Goal: Task Accomplishment & Management: Use online tool/utility

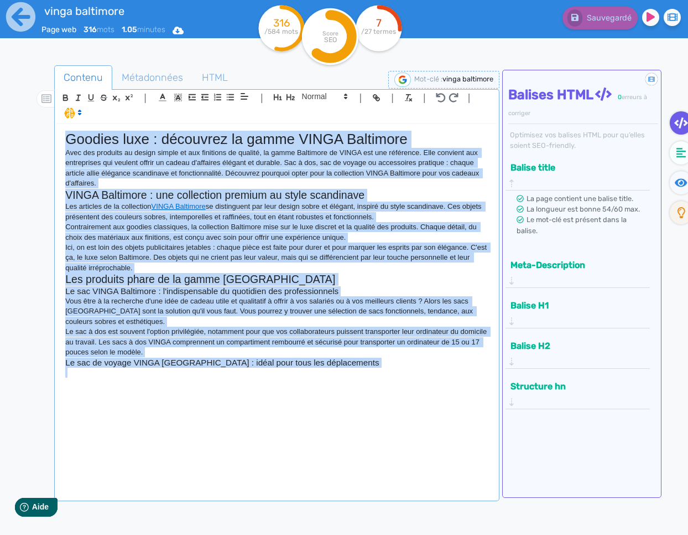
click at [103, 378] on div "Goodies luxe : découvrez la gamme VINGA Baltimore Avec des produits au design s…" at bounding box center [277, 311] width 440 height 374
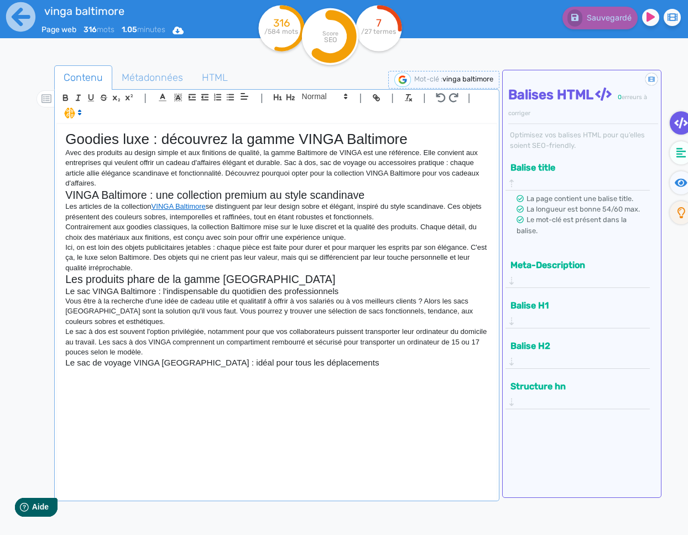
click at [148, 384] on div "Goodies luxe : découvrez la gamme VINGA Baltimore Avec des produits au design s…" at bounding box center [277, 311] width 440 height 374
click at [18, 23] on icon at bounding box center [21, 17] width 30 height 30
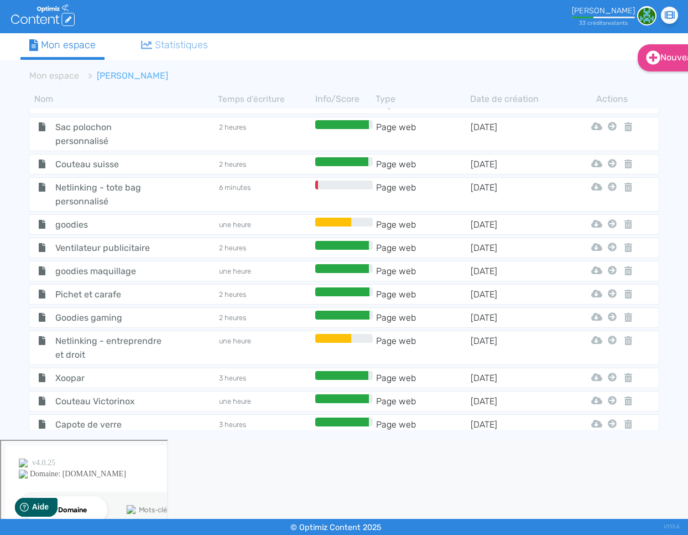
scroll to position [5007, 0]
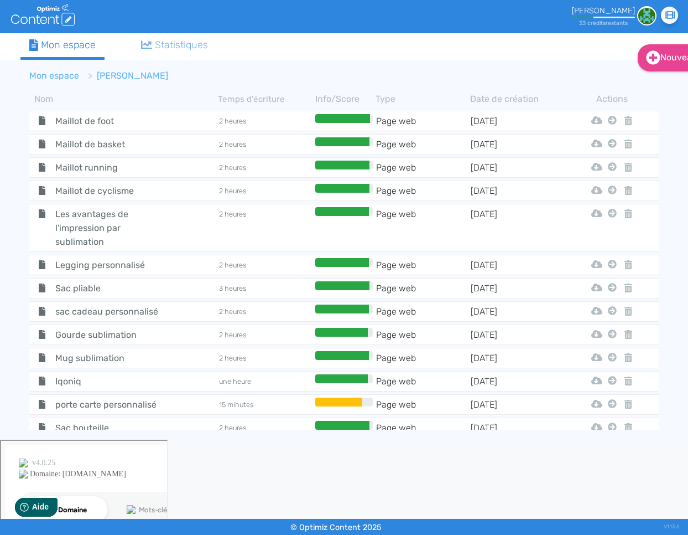
click at [55, 81] on li "Mon espace" at bounding box center [54, 75] width 50 height 13
click at [59, 75] on link "Mon espace" at bounding box center [54, 75] width 50 height 11
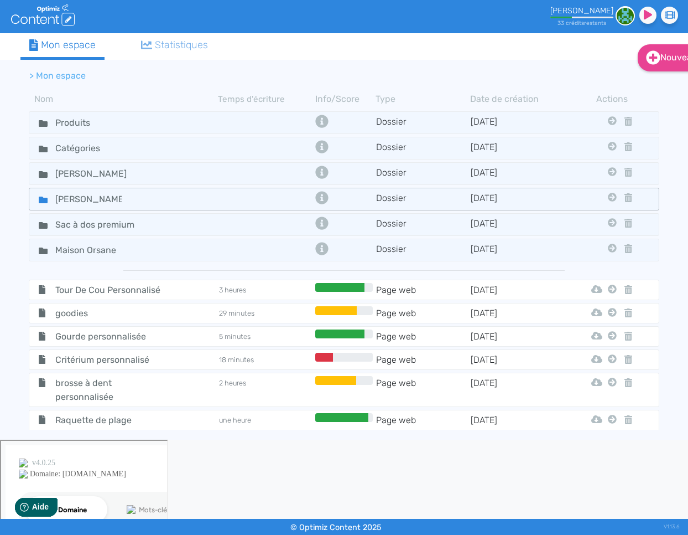
click at [39, 196] on icon at bounding box center [43, 199] width 9 height 7
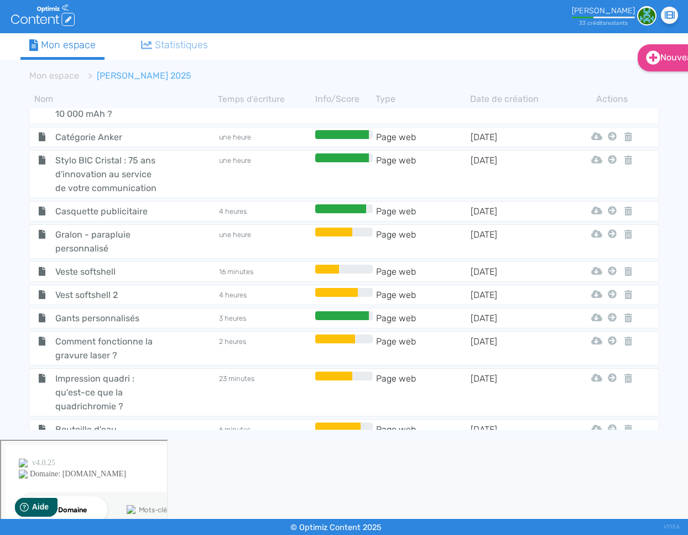
scroll to position [1029, 0]
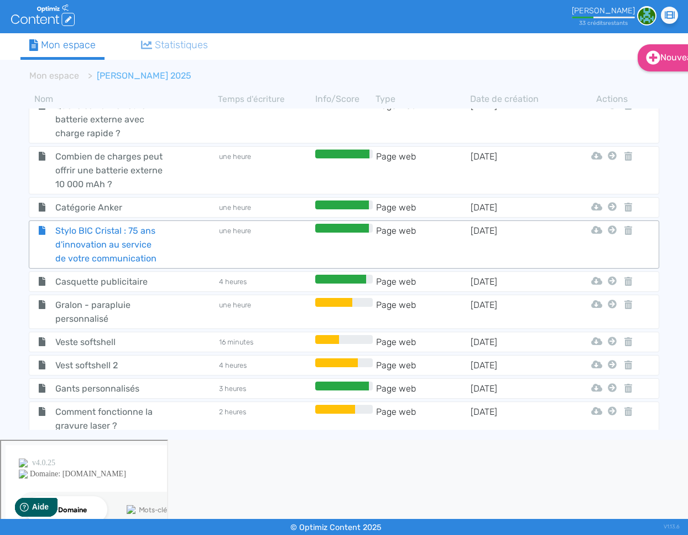
click at [91, 224] on span "Stylo BIC Cristal : 75 ans d'innovation au service de votre communication" at bounding box center [109, 245] width 125 height 42
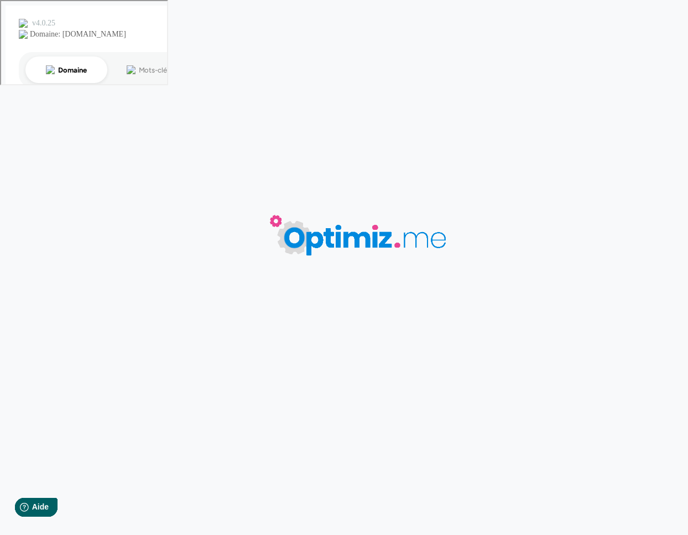
type input "Stylo BIC Cristal : 75 ans d'innovation au service de votre communication"
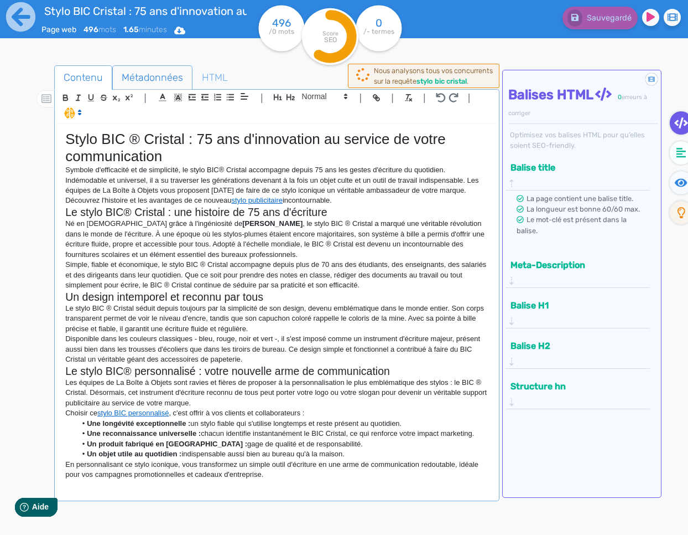
click at [157, 77] on span "Métadonnées" at bounding box center [152, 78] width 79 height 30
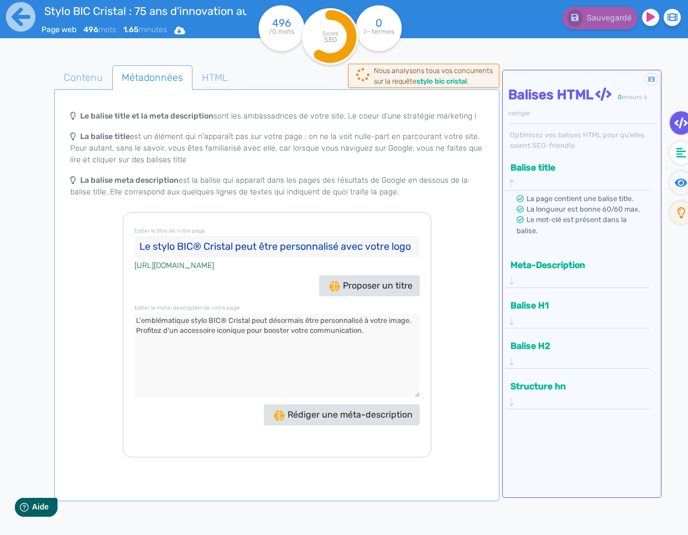
click at [344, 247] on input "Le stylo BIC® Cristal peut être personnalisé avec votre logo" at bounding box center [277, 247] width 286 height 22
click at [99, 75] on span "Contenu" at bounding box center [83, 78] width 57 height 30
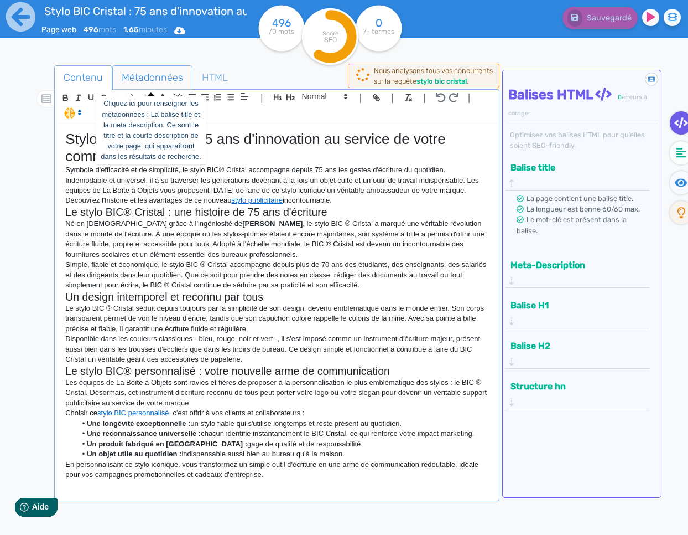
click at [154, 75] on span "Métadonnées" at bounding box center [152, 78] width 79 height 30
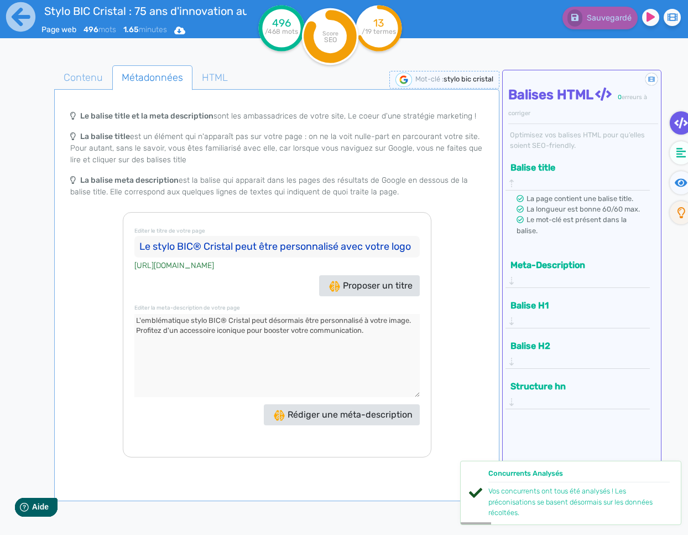
drag, startPoint x: 377, startPoint y: 334, endPoint x: 101, endPoint y: 308, distance: 277.9
click at [101, 308] on div "Le balise title et la meta description sont les ambassadrices de votre site, Le…" at bounding box center [276, 281] width 441 height 353
